Goal: Task Accomplishment & Management: Manage account settings

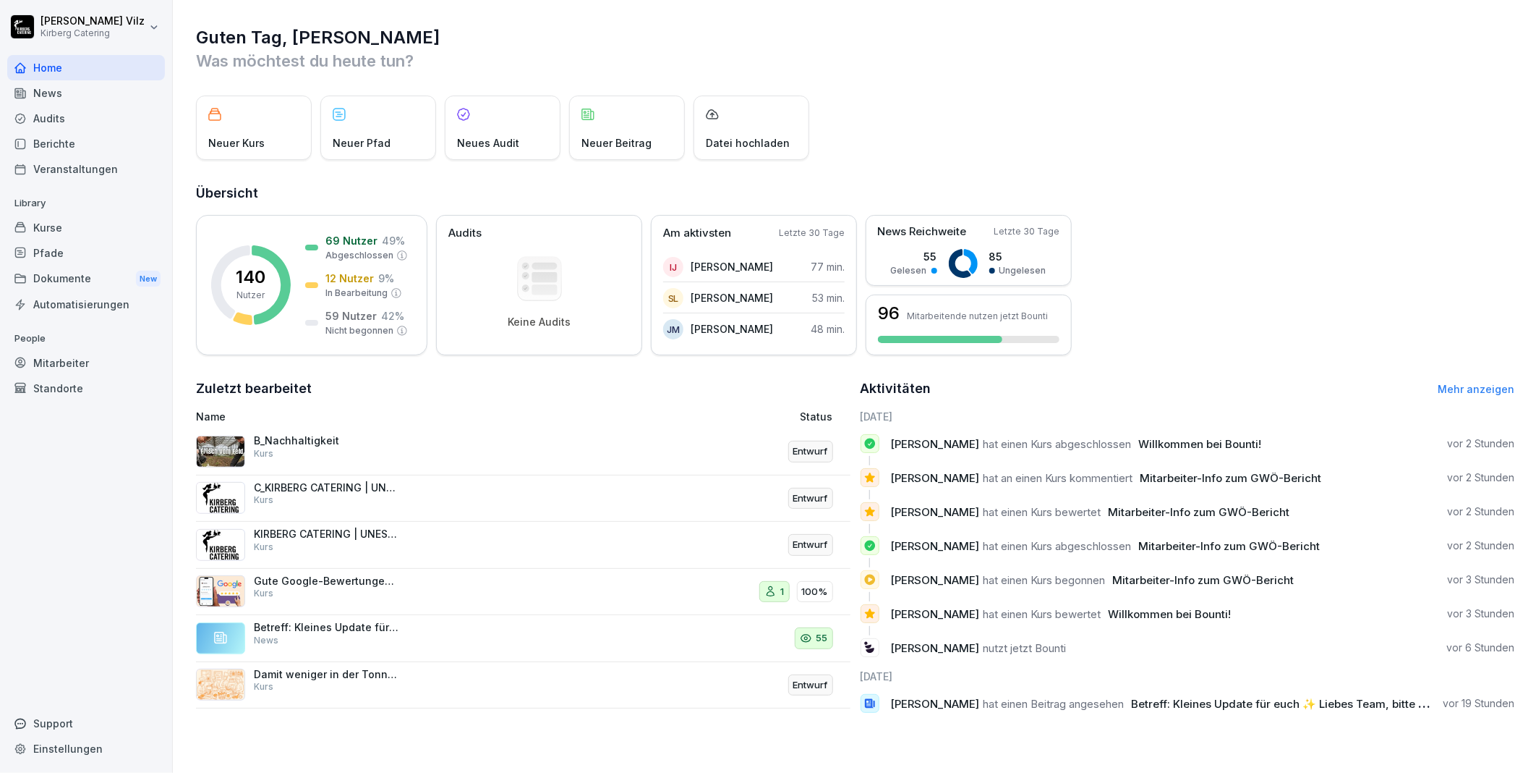
click at [62, 222] on div "Kurse" at bounding box center [86, 227] width 158 height 25
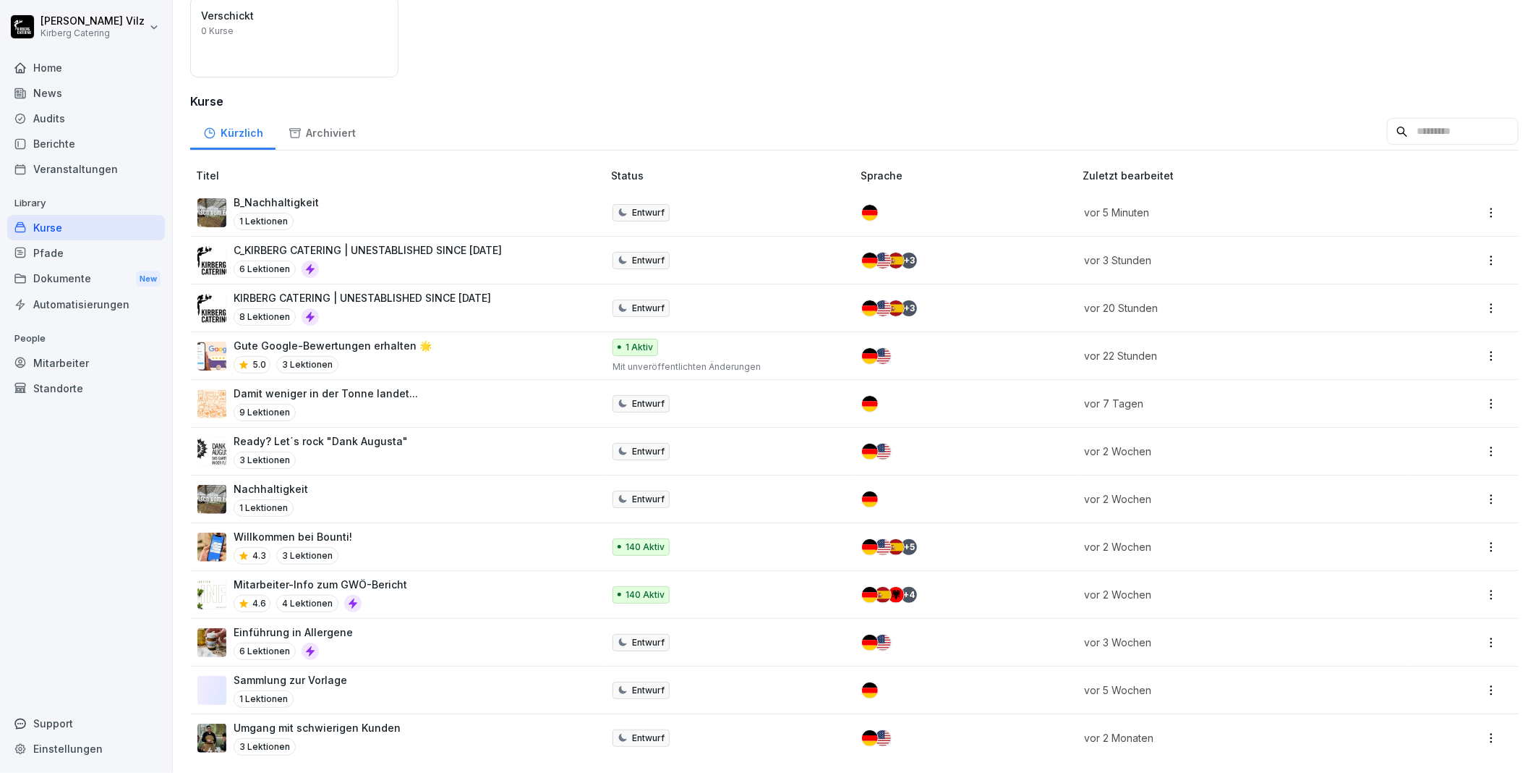
scroll to position [164, 0]
click at [408, 577] on div "Mitarbeiter-Info zum GWÖ-Bericht 4.6 4 Lektionen" at bounding box center [392, 594] width 391 height 35
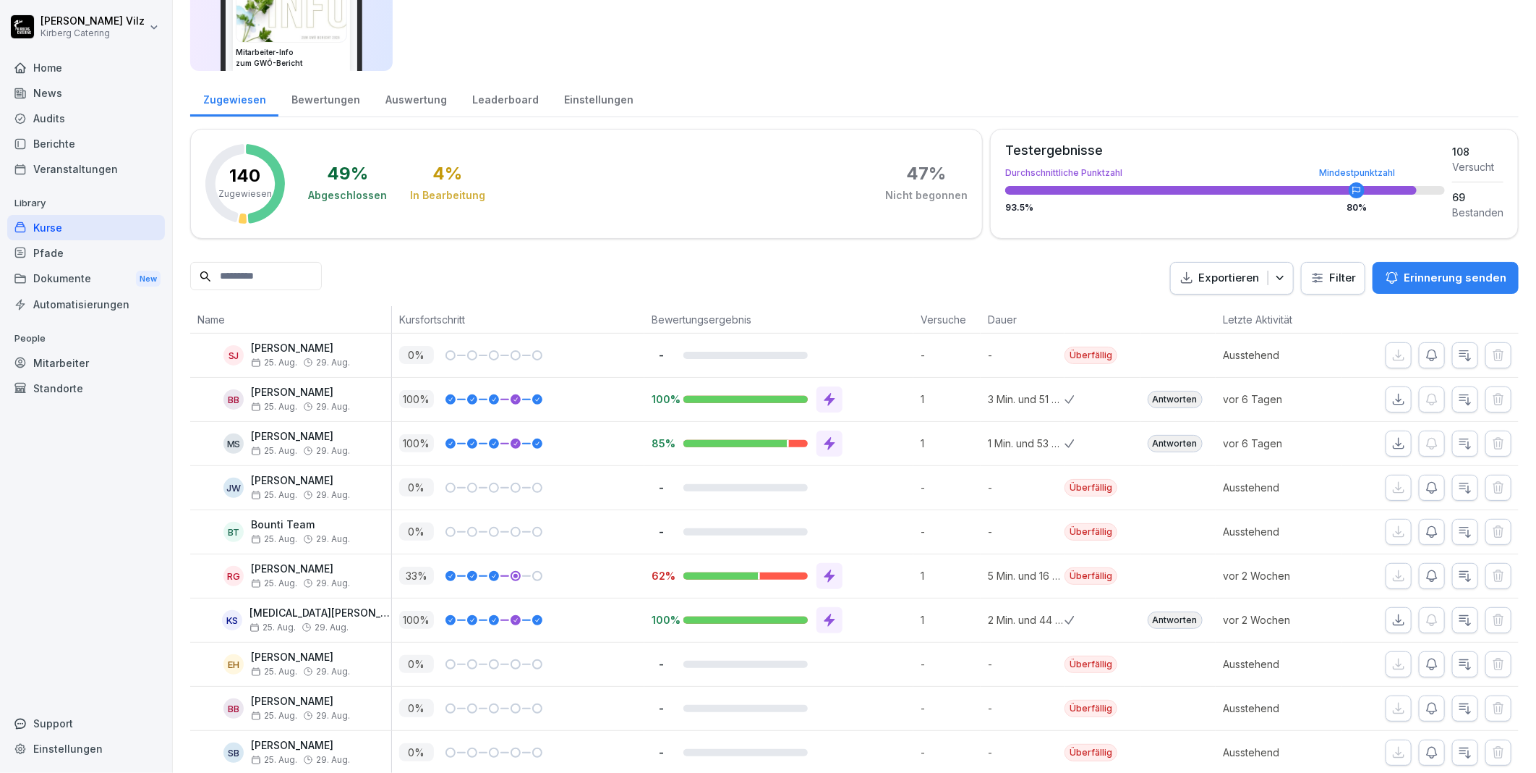
scroll to position [80, 0]
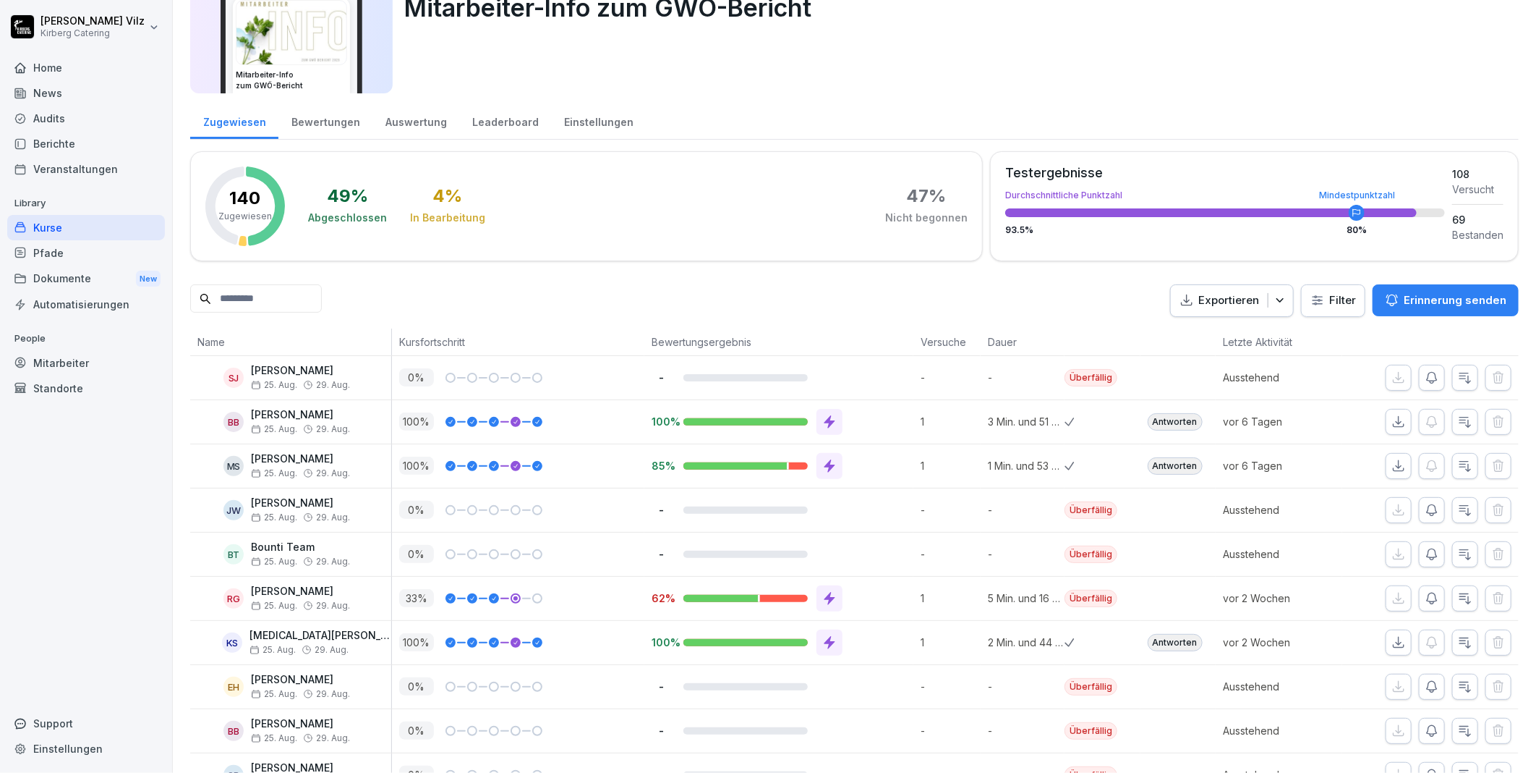
click at [1423, 301] on p "Erinnerung senden" at bounding box center [1455, 300] width 103 height 16
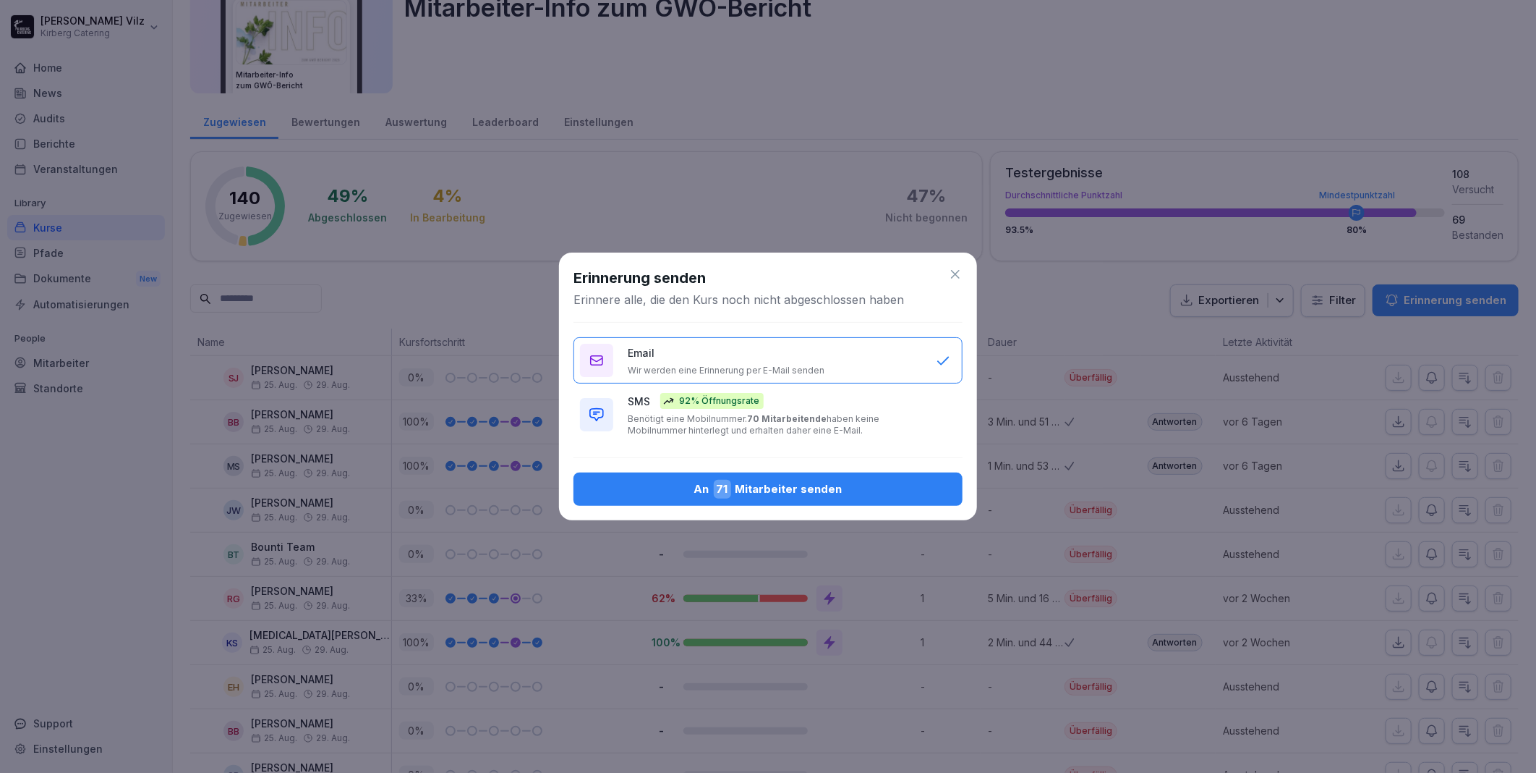
click at [749, 481] on div "An 71 Mitarbeiter senden" at bounding box center [768, 489] width 366 height 19
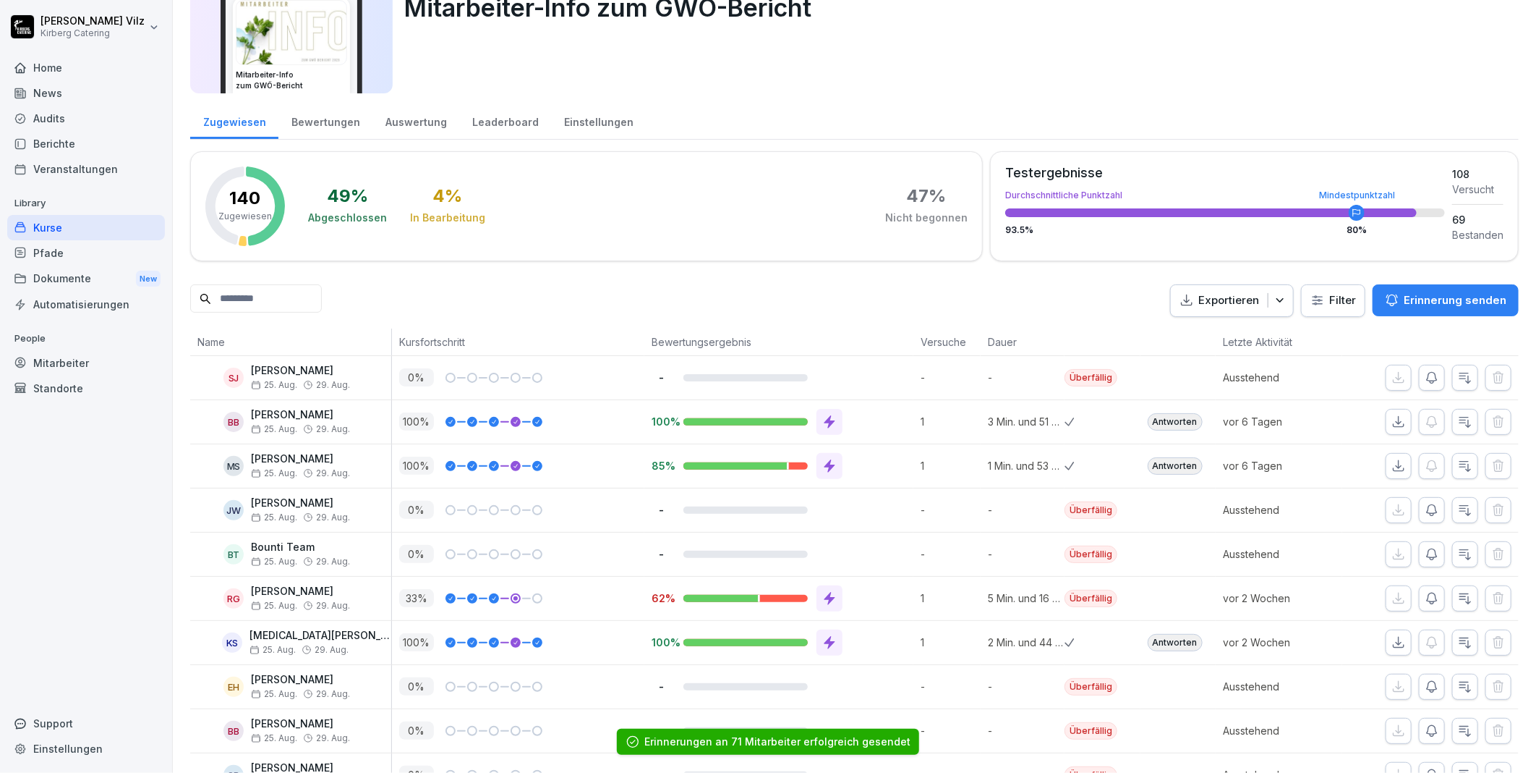
scroll to position [0, 0]
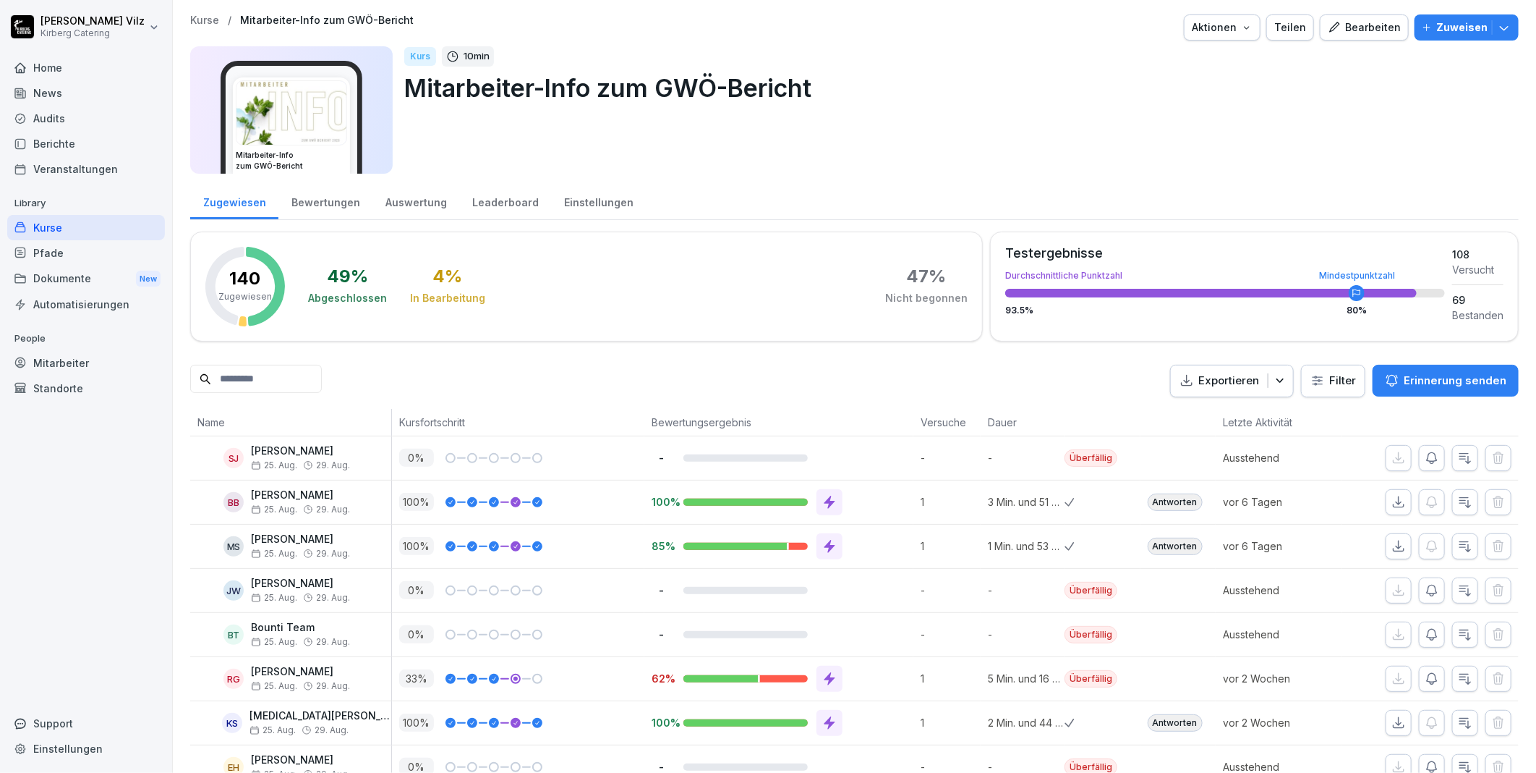
click at [56, 224] on div "Kurse" at bounding box center [86, 227] width 158 height 25
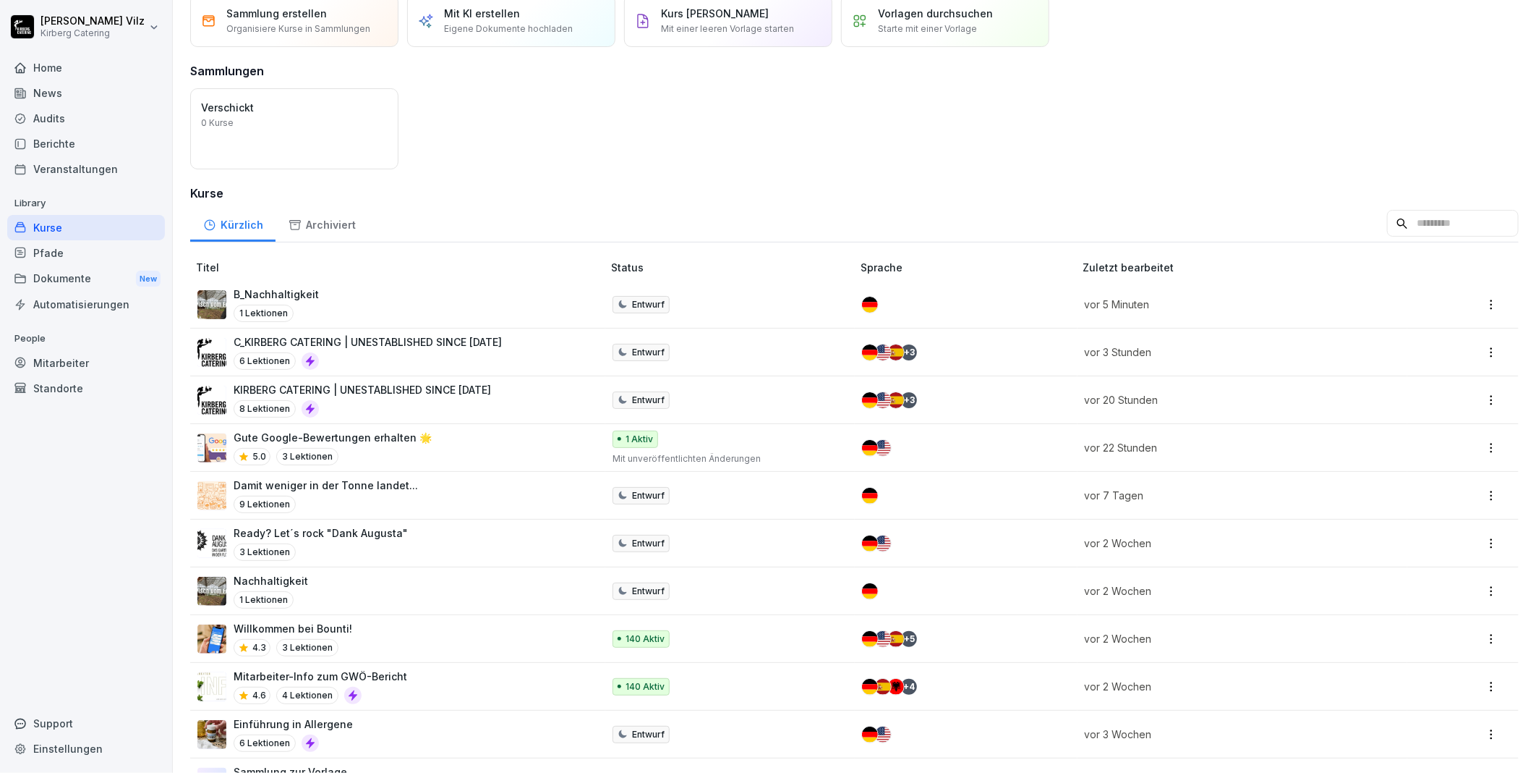
scroll to position [164, 0]
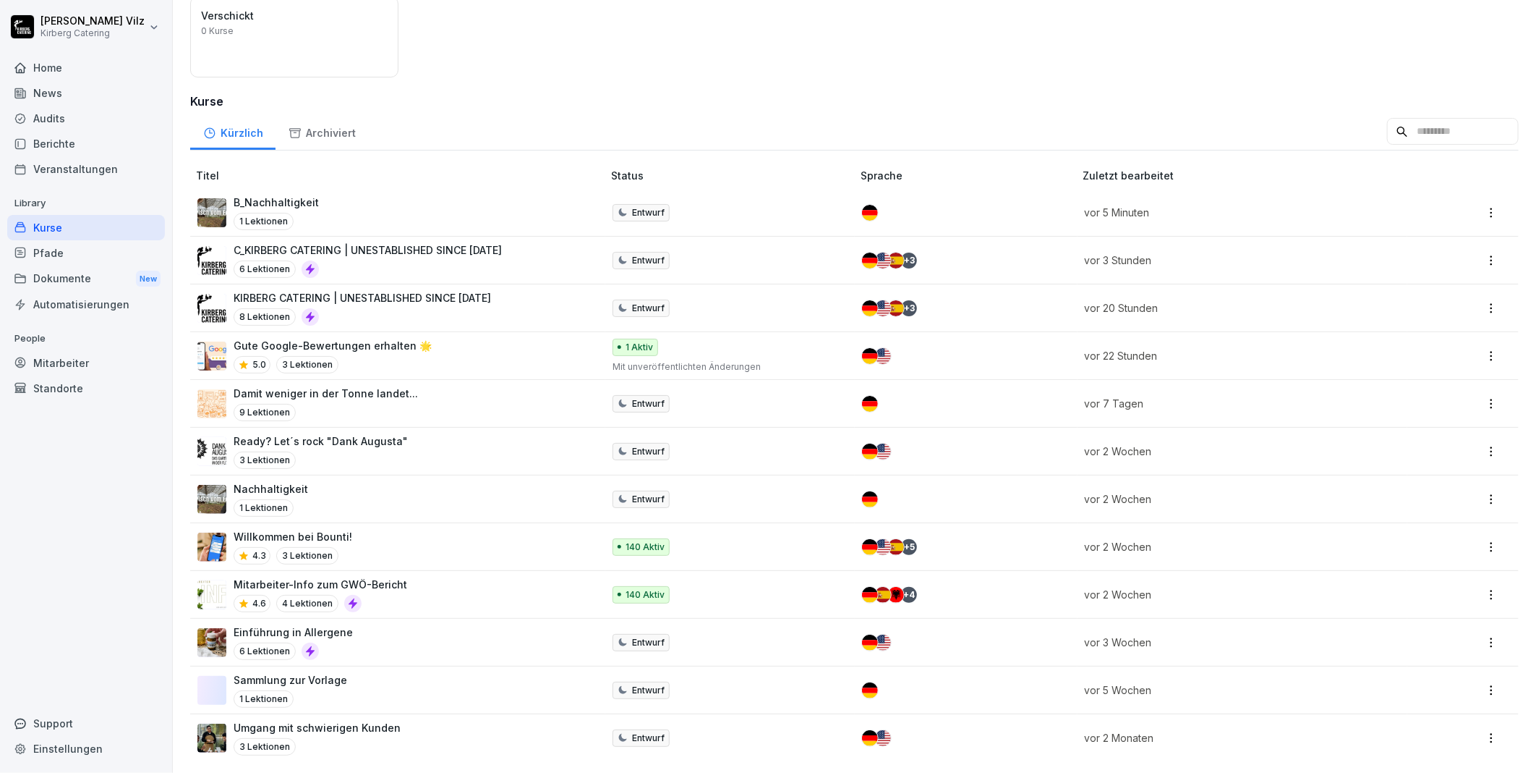
click at [35, 167] on div "Veranstaltungen" at bounding box center [86, 168] width 158 height 25
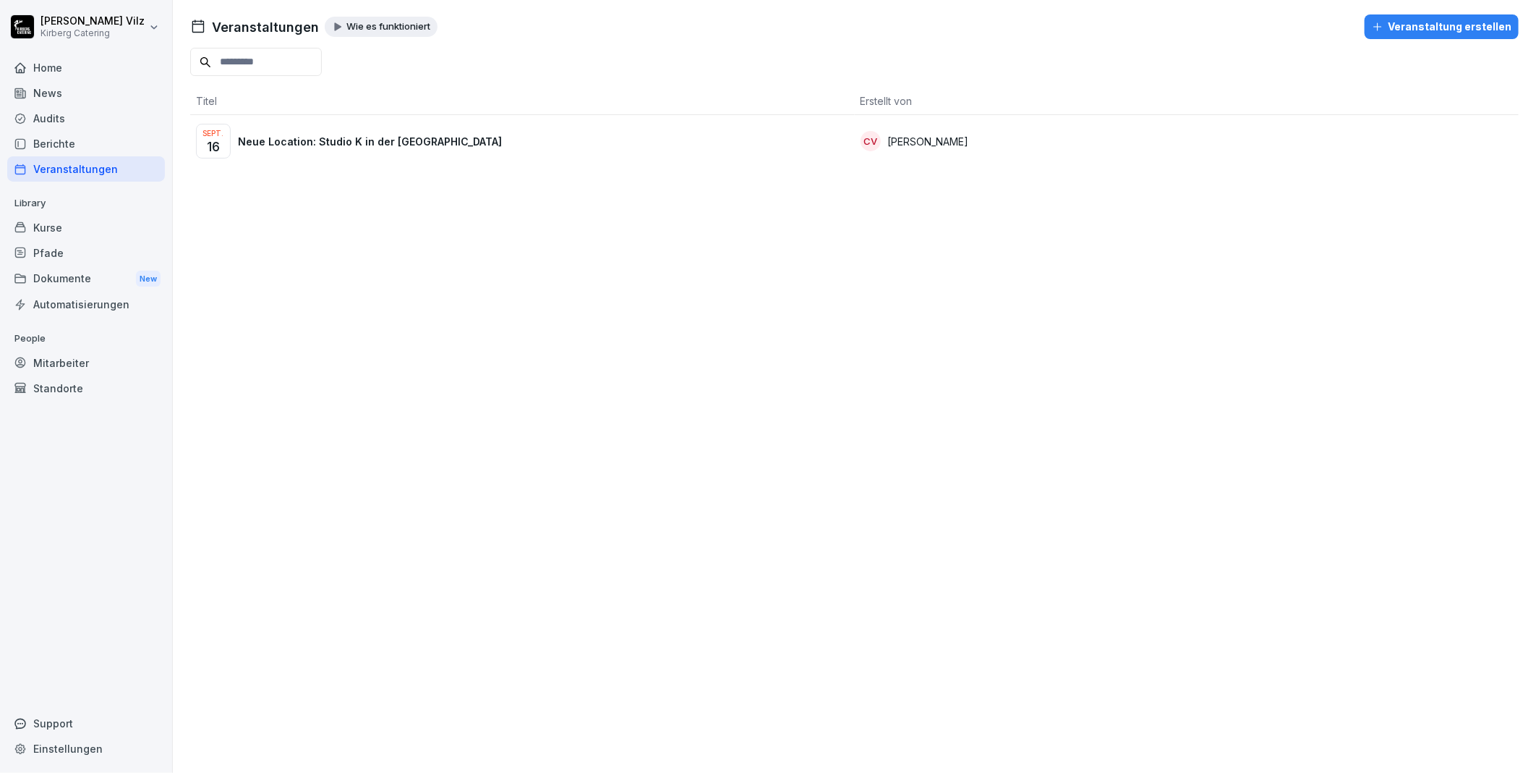
click at [286, 131] on div "Sept. 16 Neue Location: Studio K in der Kölner Südstadt" at bounding box center [522, 141] width 653 height 35
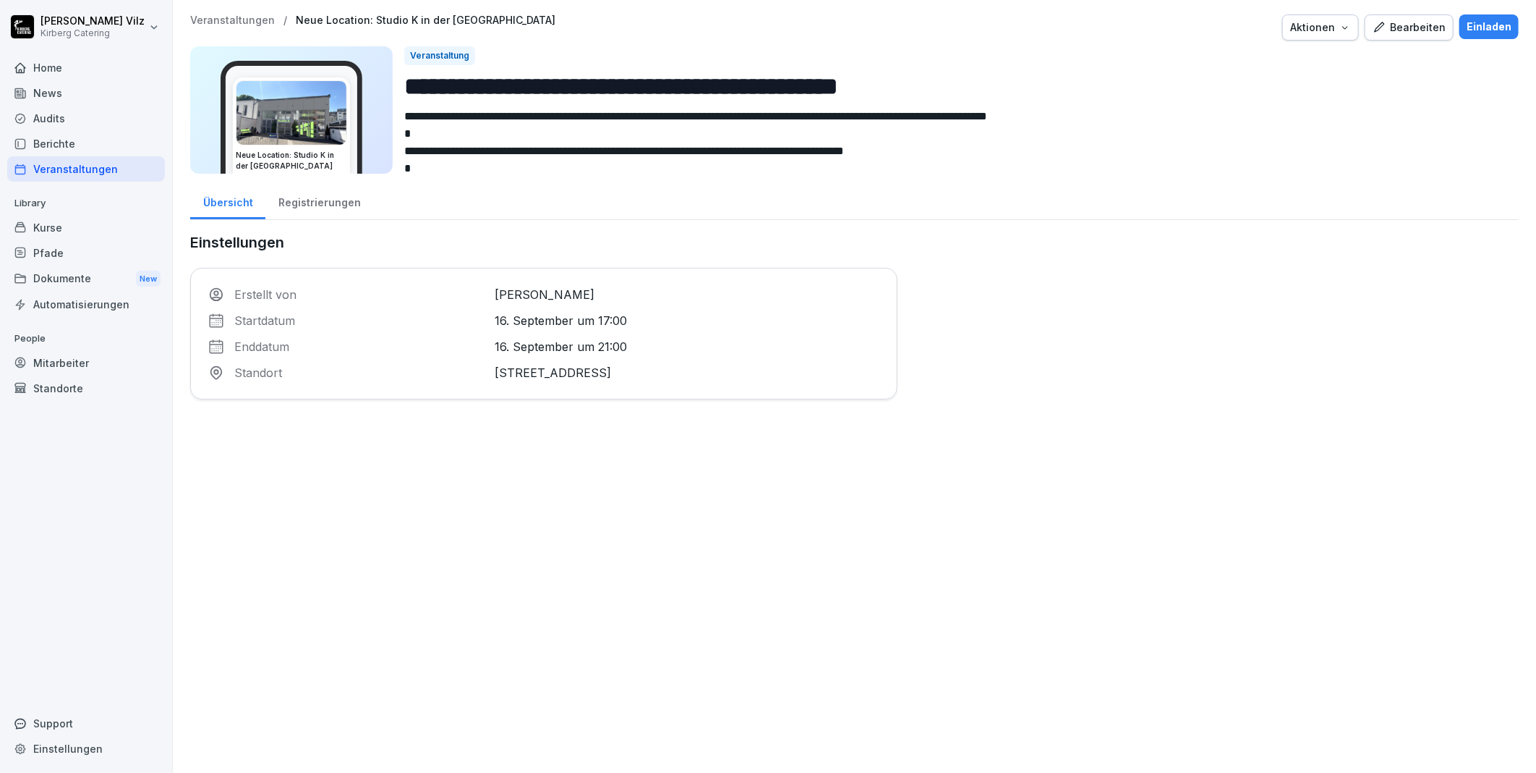
click at [294, 203] on div "Registrierungen" at bounding box center [319, 200] width 108 height 37
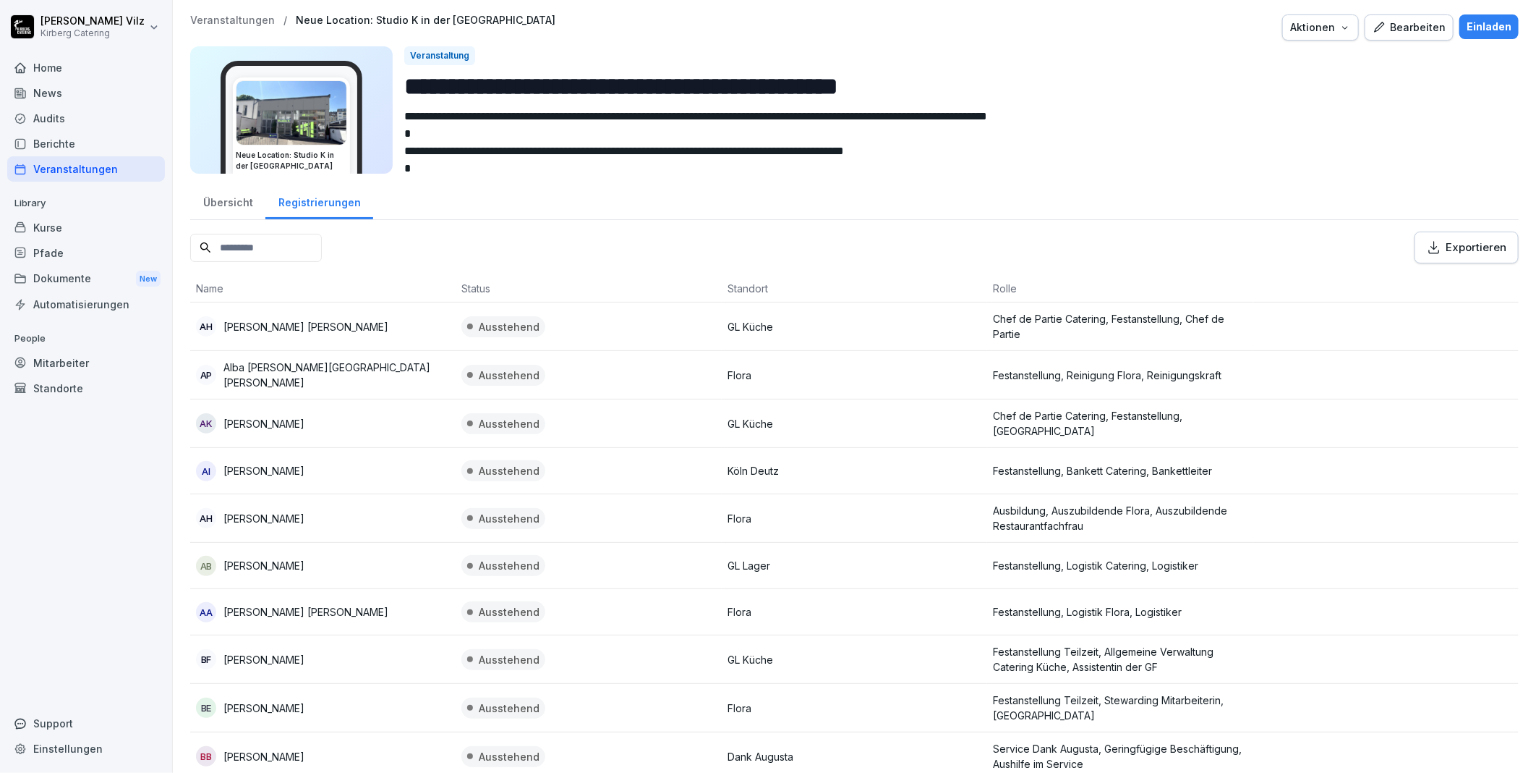
click at [1431, 254] on div "Exportieren" at bounding box center [1467, 247] width 80 height 16
click at [1488, 425] on td at bounding box center [1386, 423] width 265 height 48
click at [45, 223] on div "Kurse" at bounding box center [86, 227] width 158 height 25
